Goal: Task Accomplishment & Management: Manage account settings

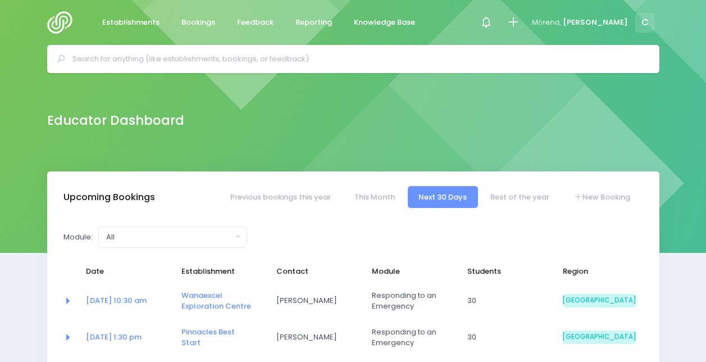
select select "5"
click at [493, 20] on icon at bounding box center [486, 22] width 13 height 13
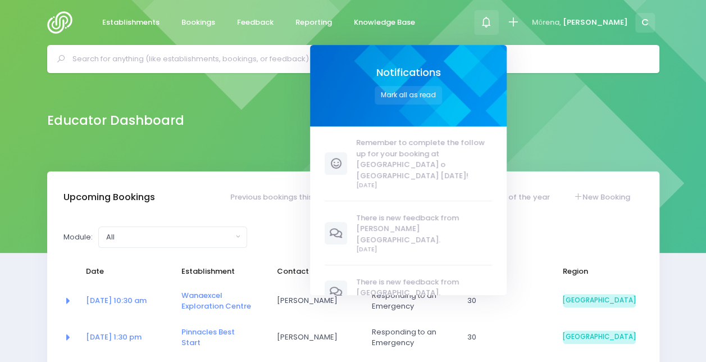
click at [493, 20] on icon at bounding box center [486, 22] width 13 height 13
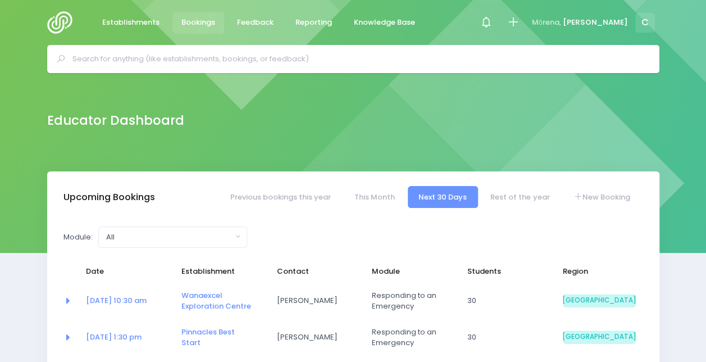
click at [185, 17] on span "Bookings" at bounding box center [199, 22] width 34 height 11
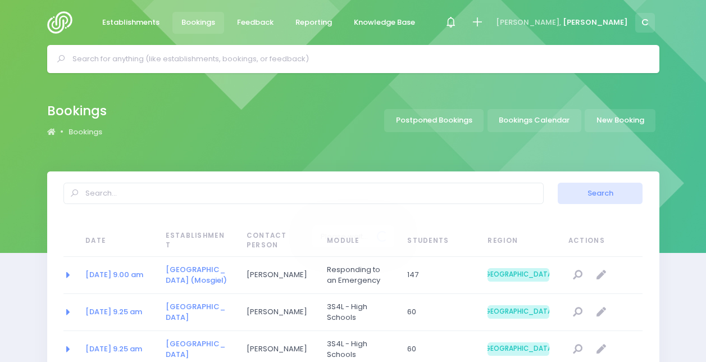
select select "20"
